Goal: Information Seeking & Learning: Learn about a topic

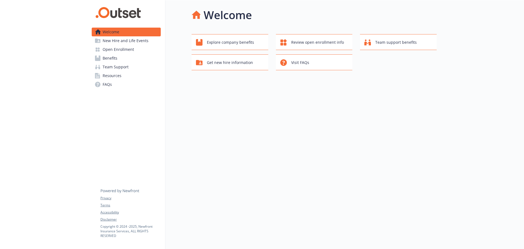
click at [119, 67] on span "Team Support" at bounding box center [116, 67] width 26 height 9
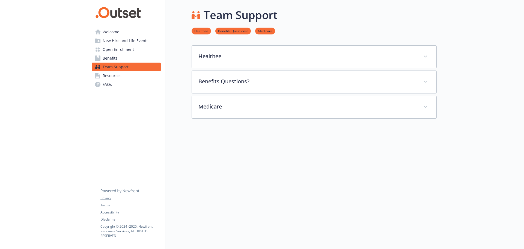
click at [117, 40] on span "New Hire and Life Events" at bounding box center [126, 40] width 46 height 9
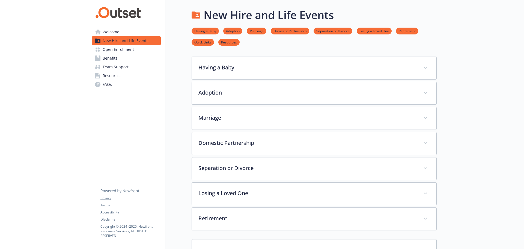
click at [122, 50] on span "Open Enrollment" at bounding box center [118, 49] width 31 height 9
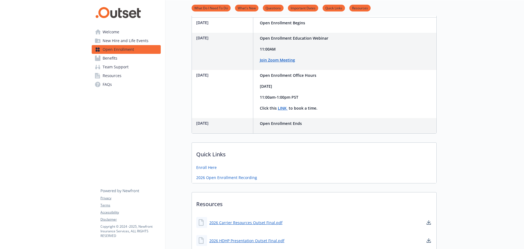
scroll to position [130, 0]
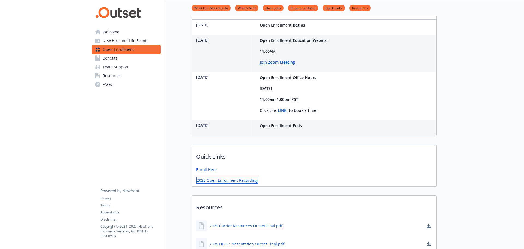
click at [234, 181] on link "2026 Open Enrollment Recording" at bounding box center [227, 180] width 62 height 7
